Goal: Task Accomplishment & Management: Manage account settings

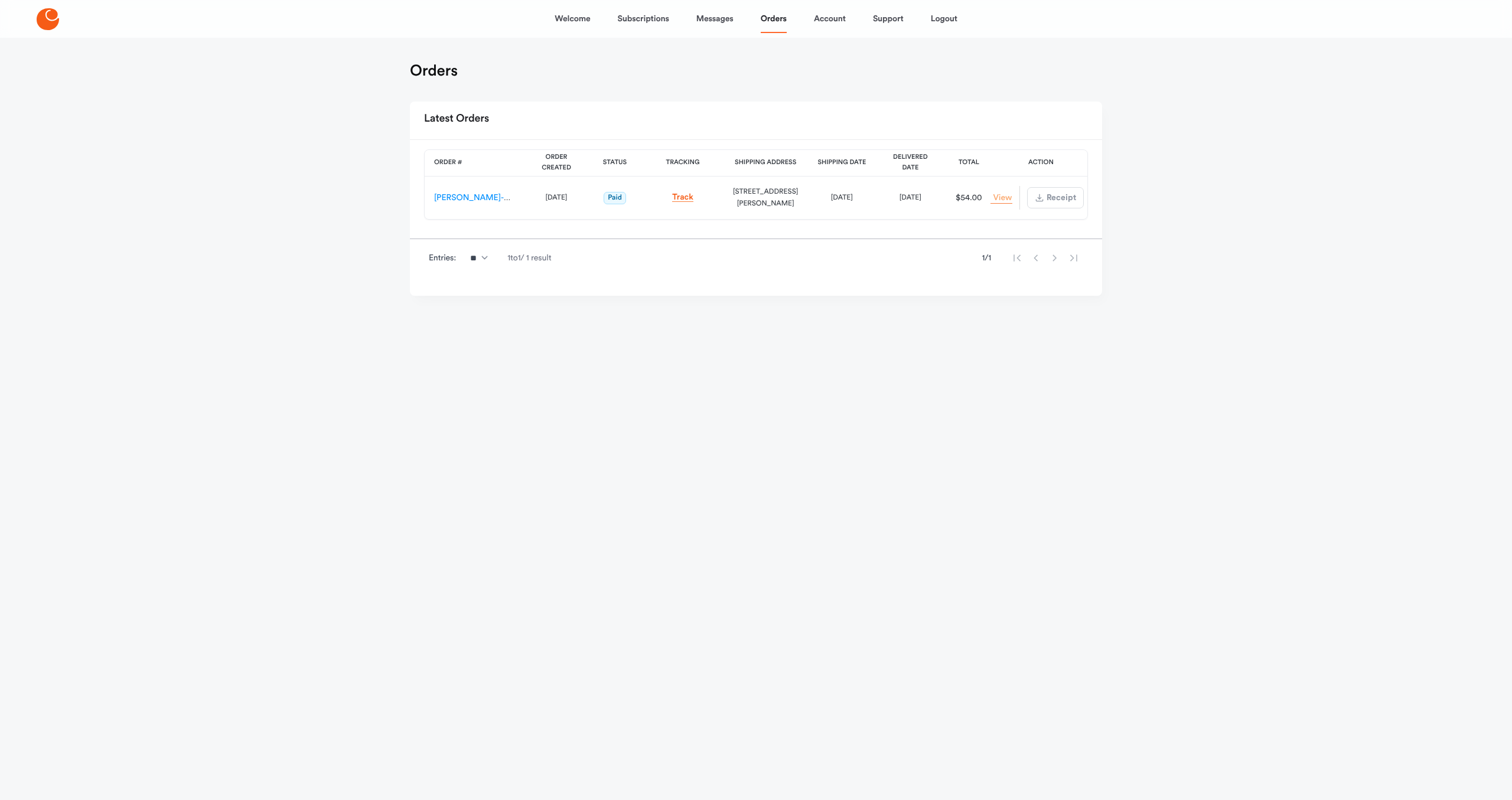
click at [1001, 200] on link "View Order" at bounding box center [1000, 198] width 21 height 11
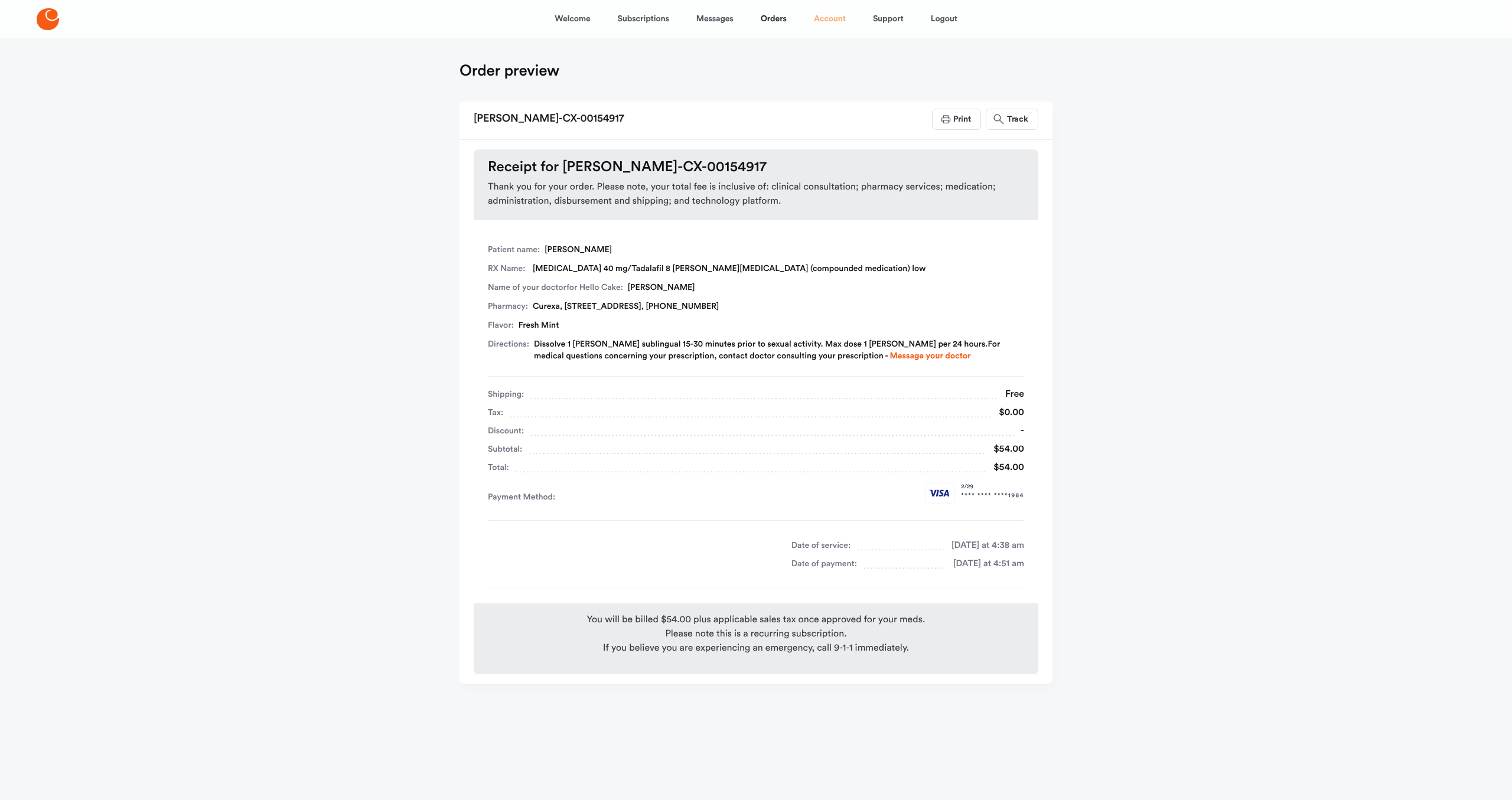
click at [825, 21] on link "Account" at bounding box center [829, 18] width 32 height 28
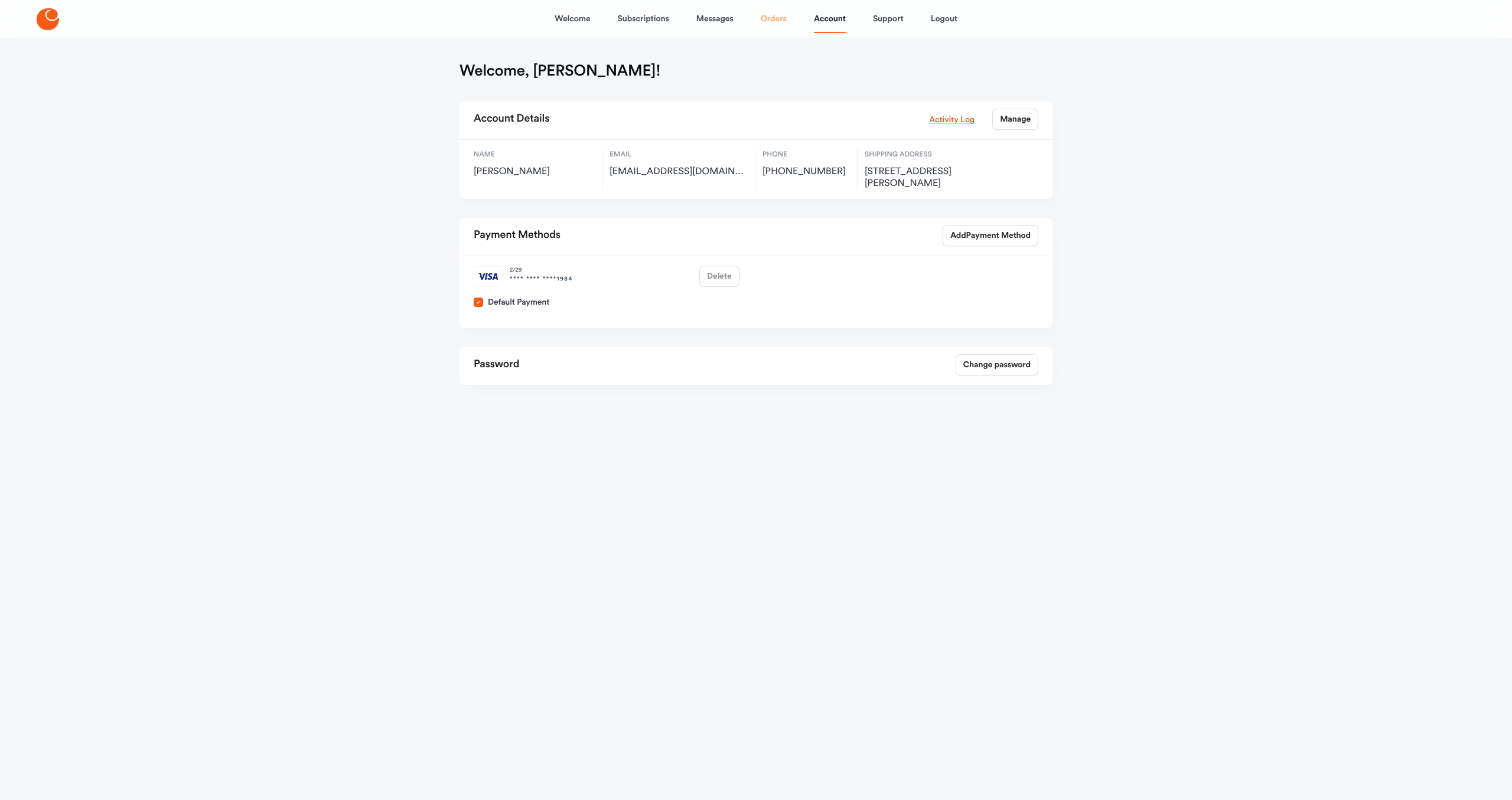
click at [767, 20] on link "Orders" at bounding box center [774, 18] width 26 height 28
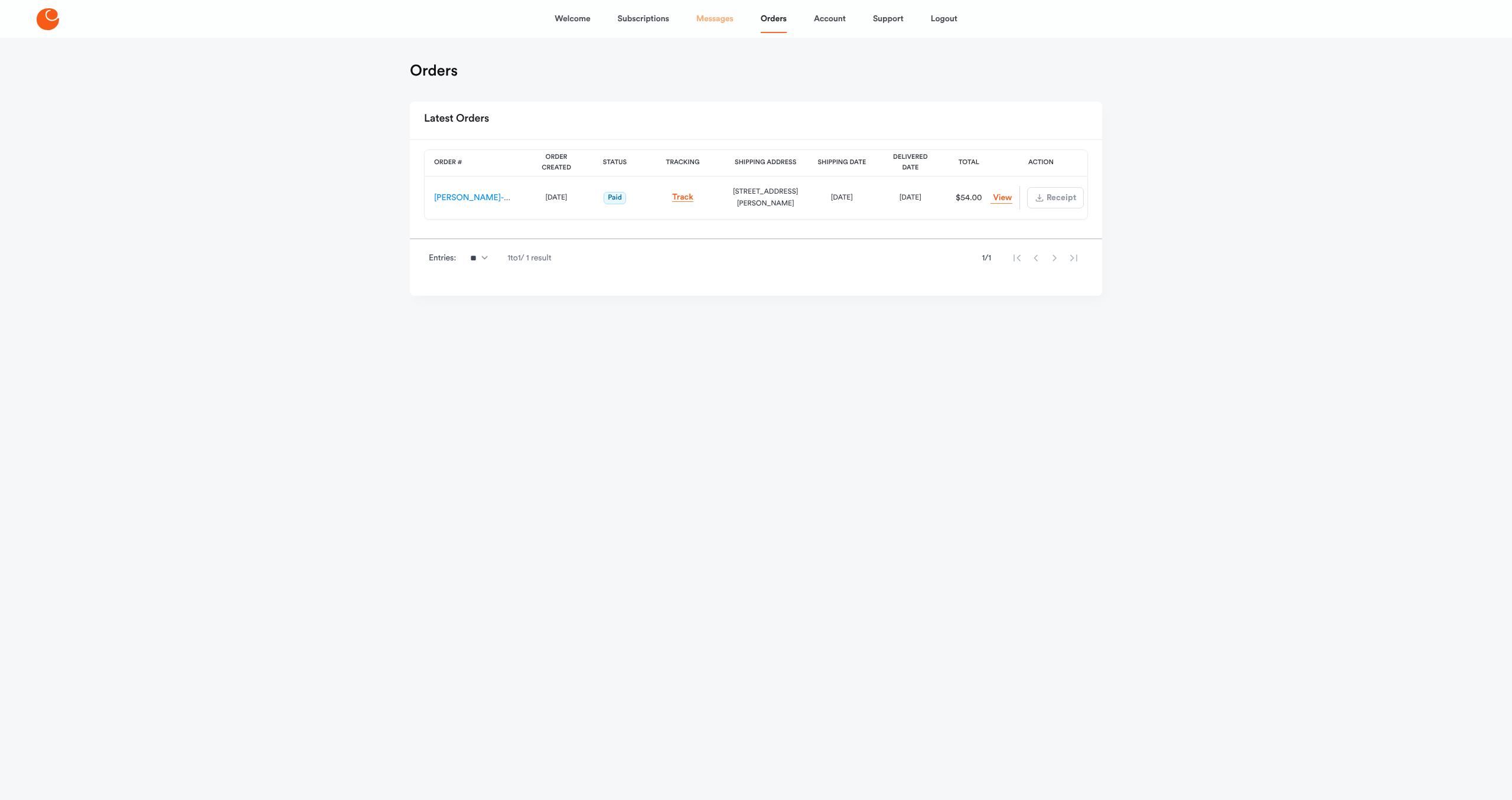
click at [715, 24] on link "Messages" at bounding box center [715, 18] width 37 height 28
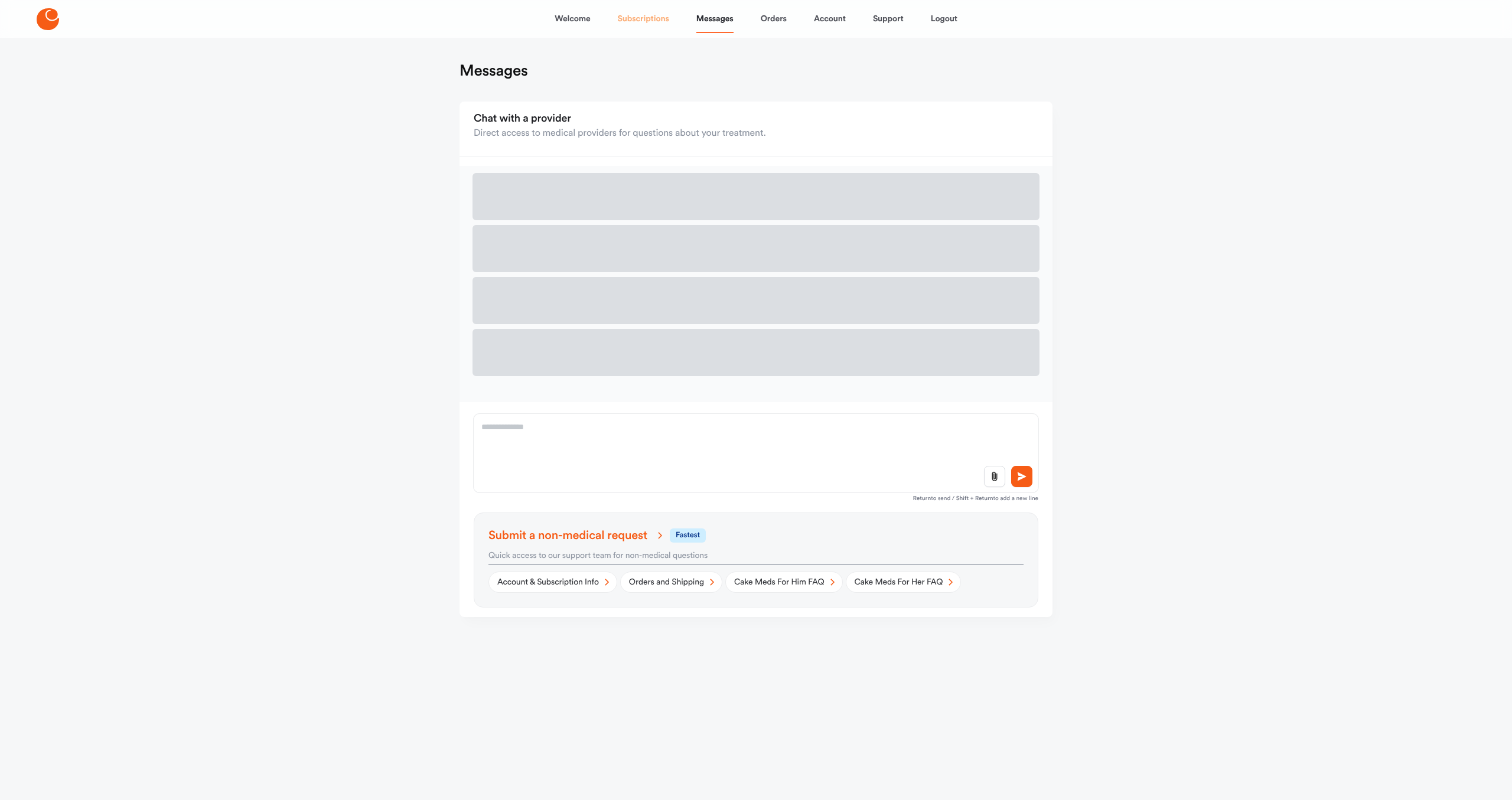
click at [653, 19] on link "Subscriptions" at bounding box center [643, 18] width 52 height 28
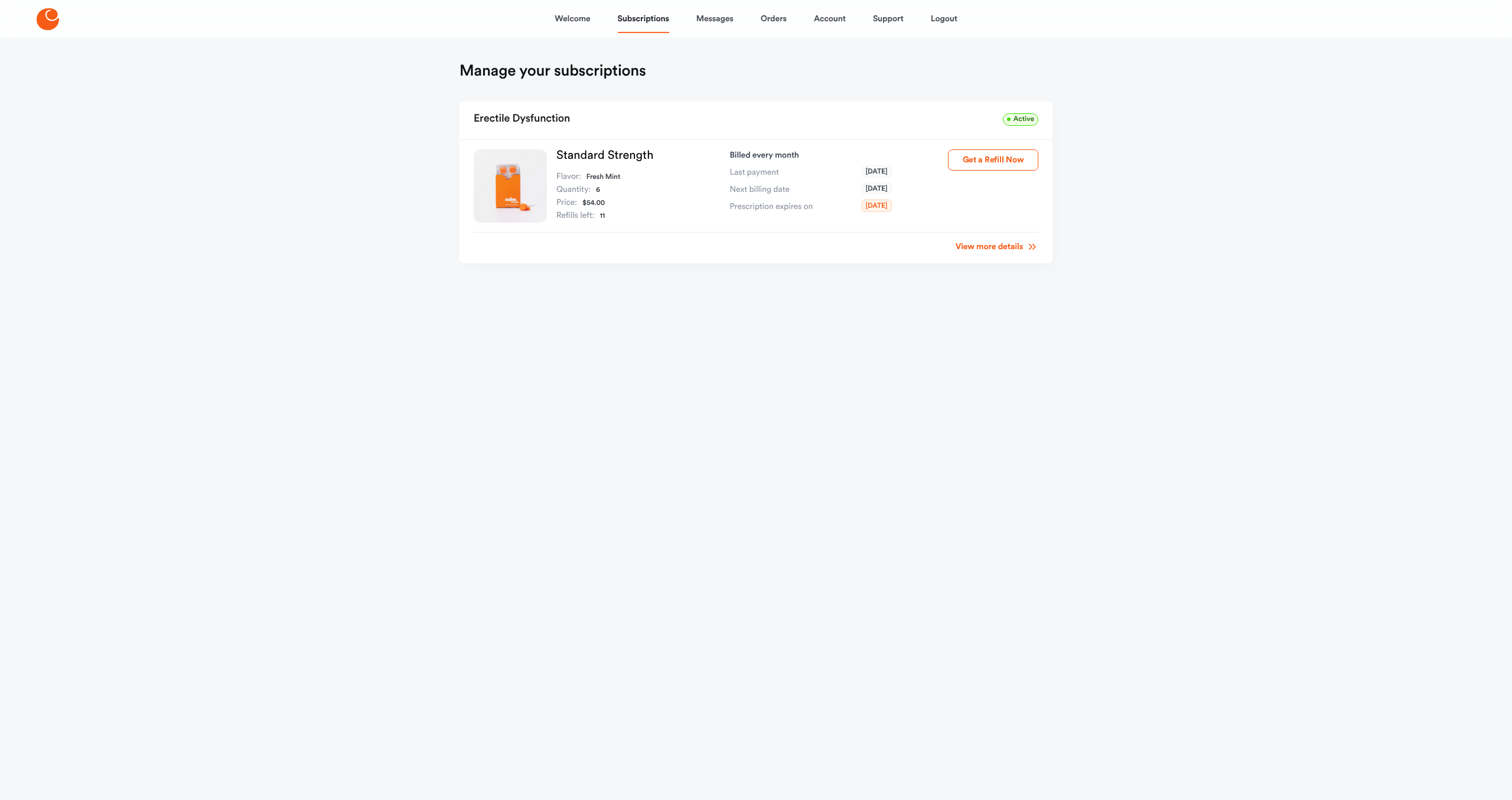
click at [993, 250] on link "View more details" at bounding box center [997, 246] width 82 height 12
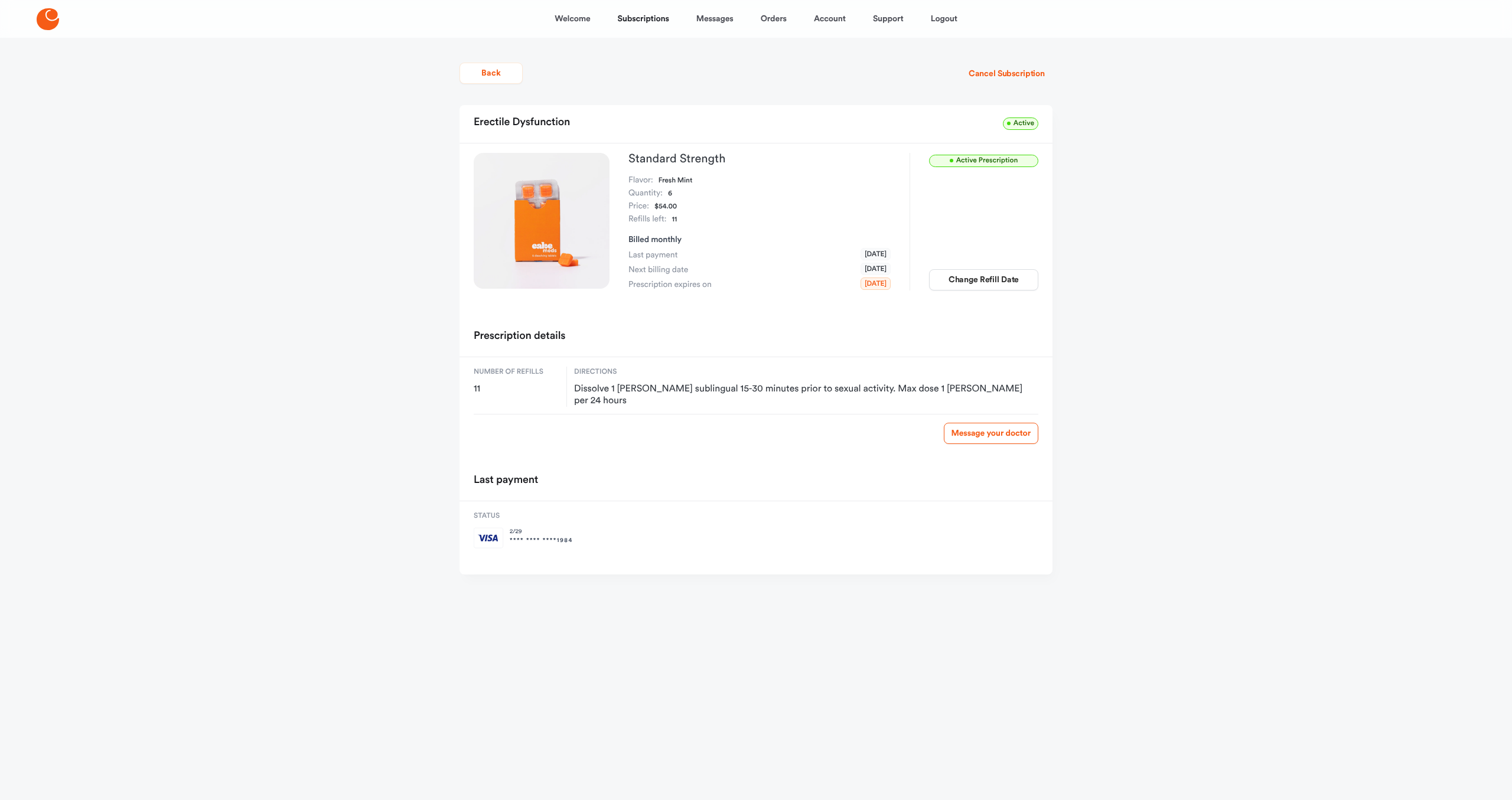
click at [1062, 218] on main "Back Cancel Subscription [MEDICAL_DATA] Active Active Prescription Standard Str…" at bounding box center [756, 330] width 621 height 584
